Goal: Information Seeking & Learning: Understand process/instructions

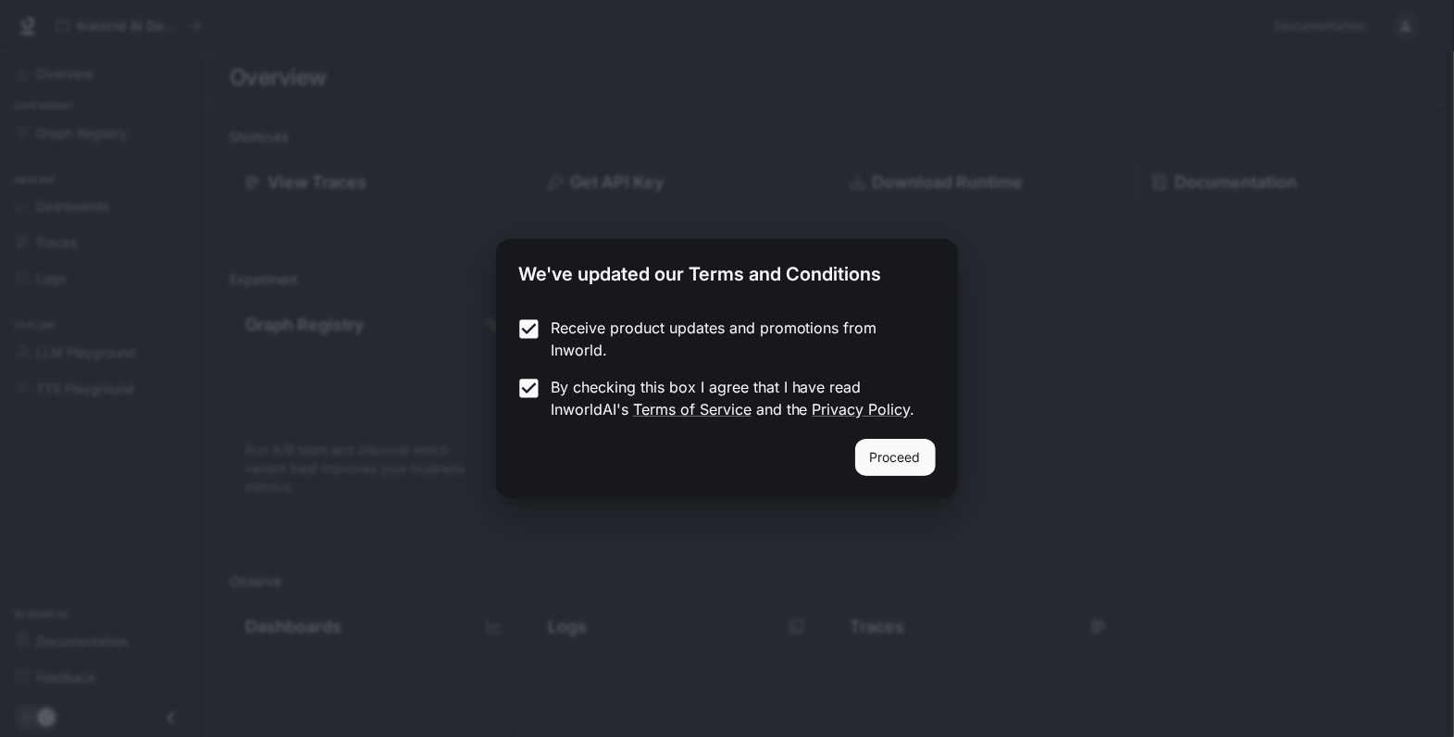
click at [898, 456] on button "Proceed" at bounding box center [895, 457] width 81 height 37
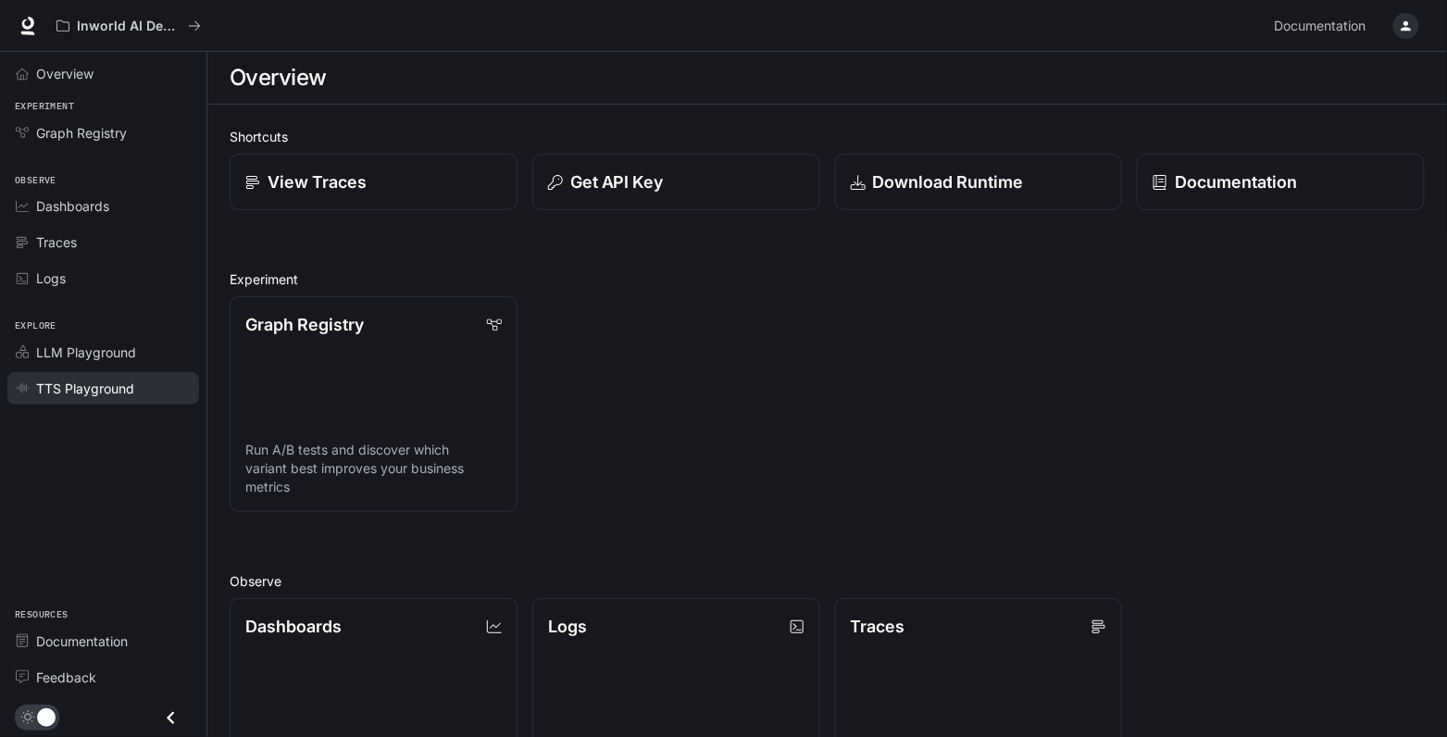
click at [117, 380] on span "TTS Playground" at bounding box center [85, 388] width 98 height 19
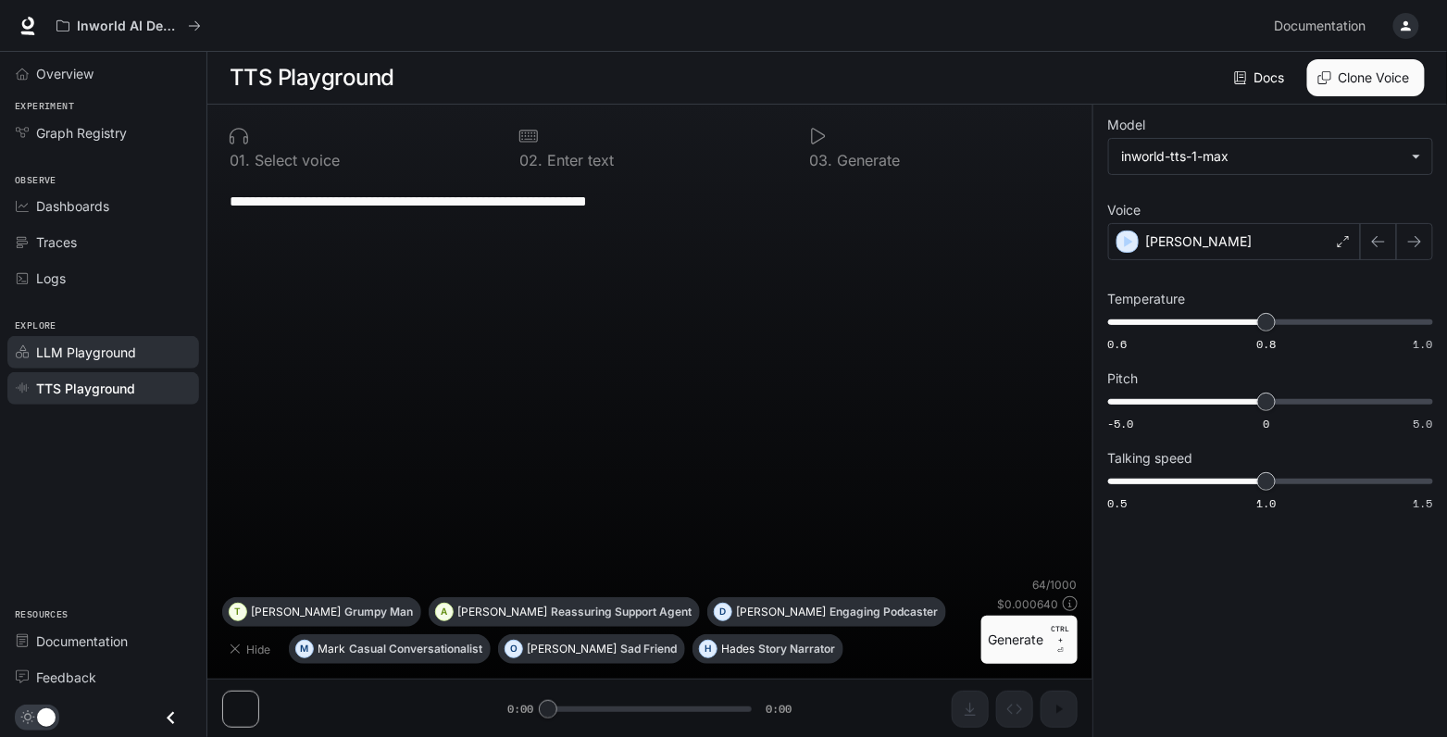
click at [136, 354] on div "LLM Playground" at bounding box center [113, 352] width 155 height 19
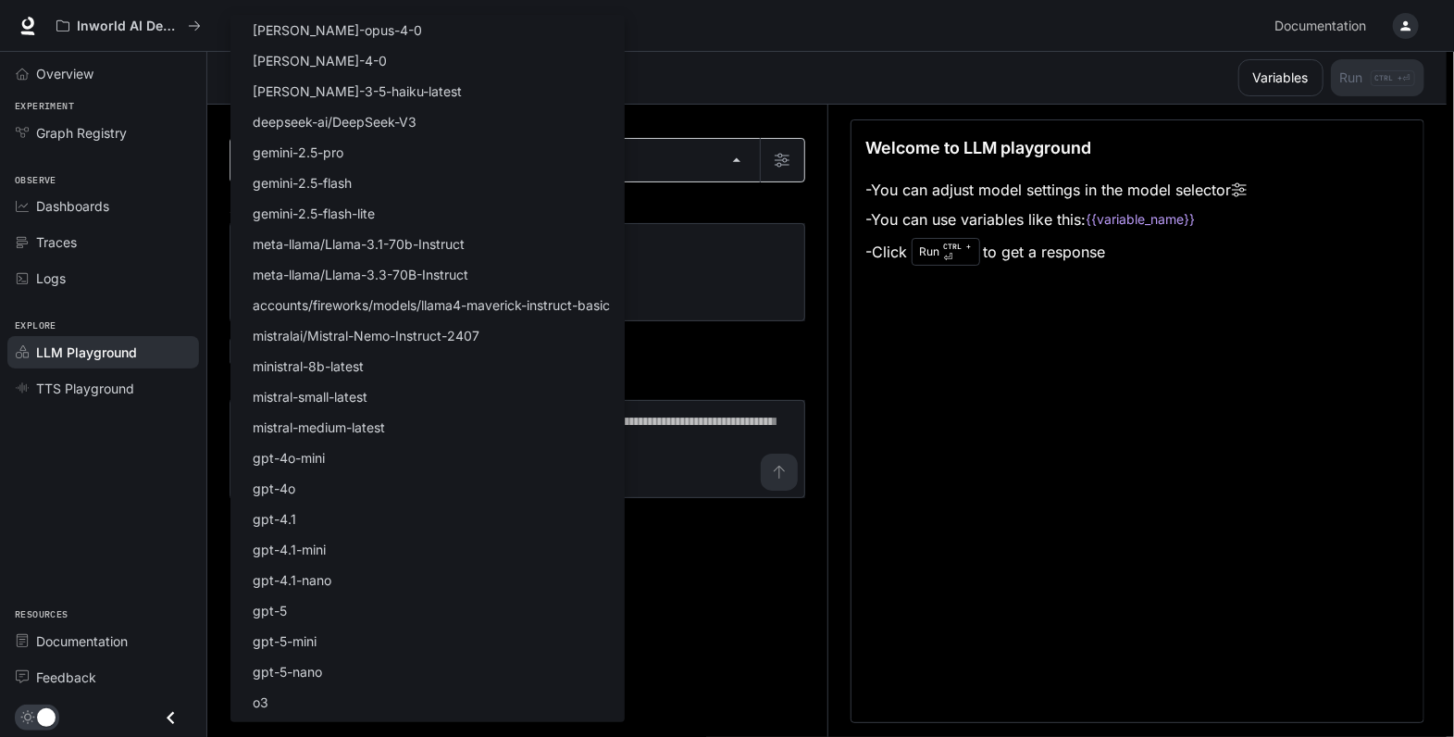
click at [330, 141] on body "Skip to main content Inworld AI Demos Documentation Documentation Portal Overvi…" at bounding box center [727, 369] width 1454 height 738
click at [149, 514] on div at bounding box center [727, 368] width 1454 height 737
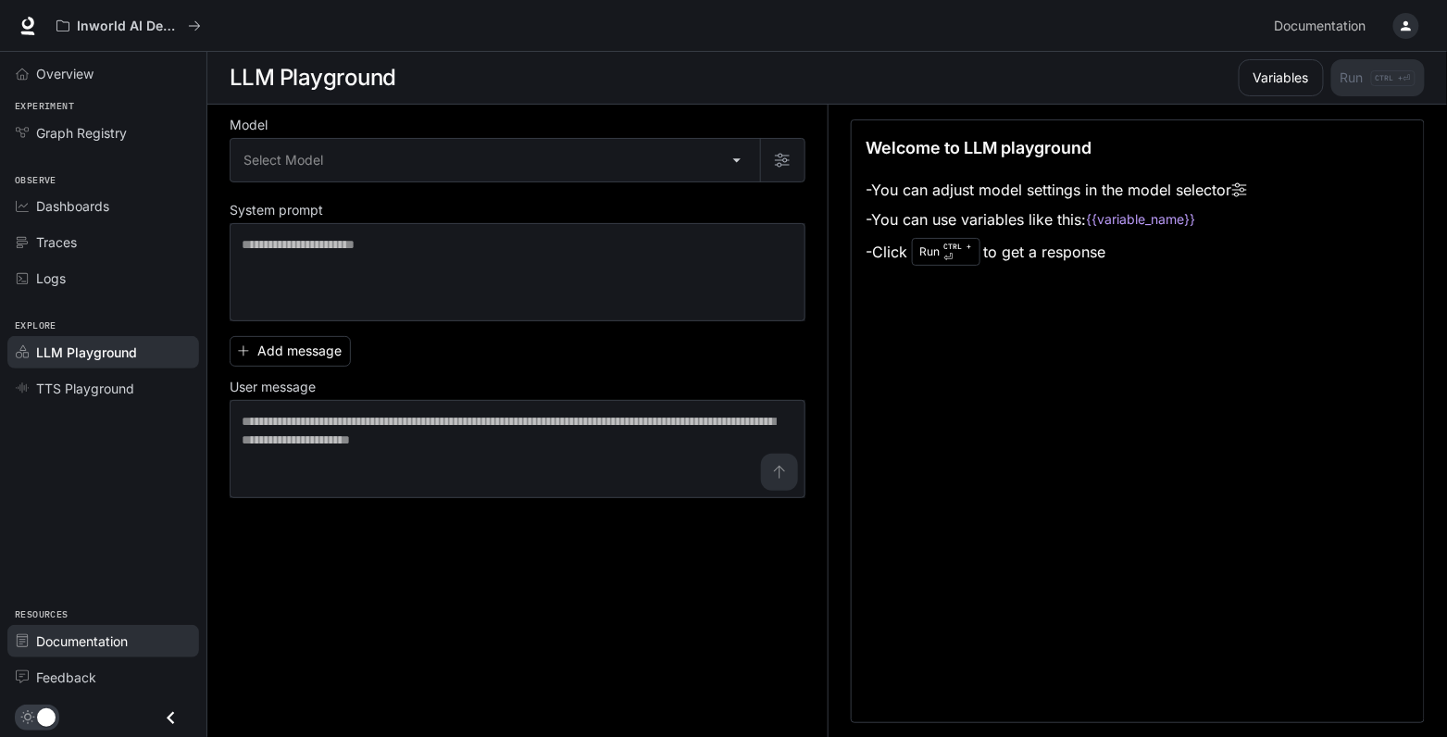
click at [81, 651] on span "Documentation" at bounding box center [82, 640] width 92 height 19
